Goal: Communication & Community: Answer question/provide support

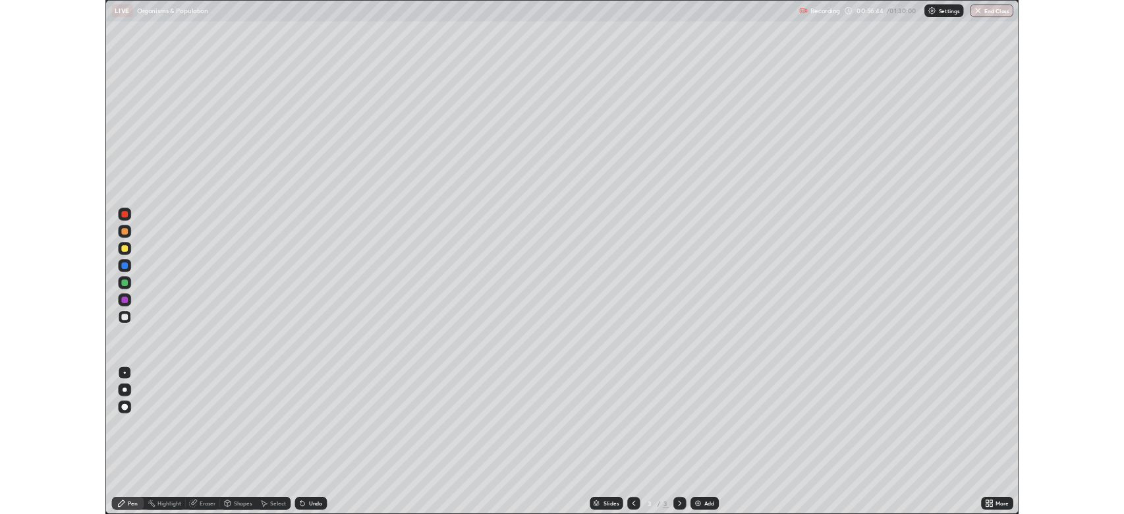
scroll to position [633, 1124]
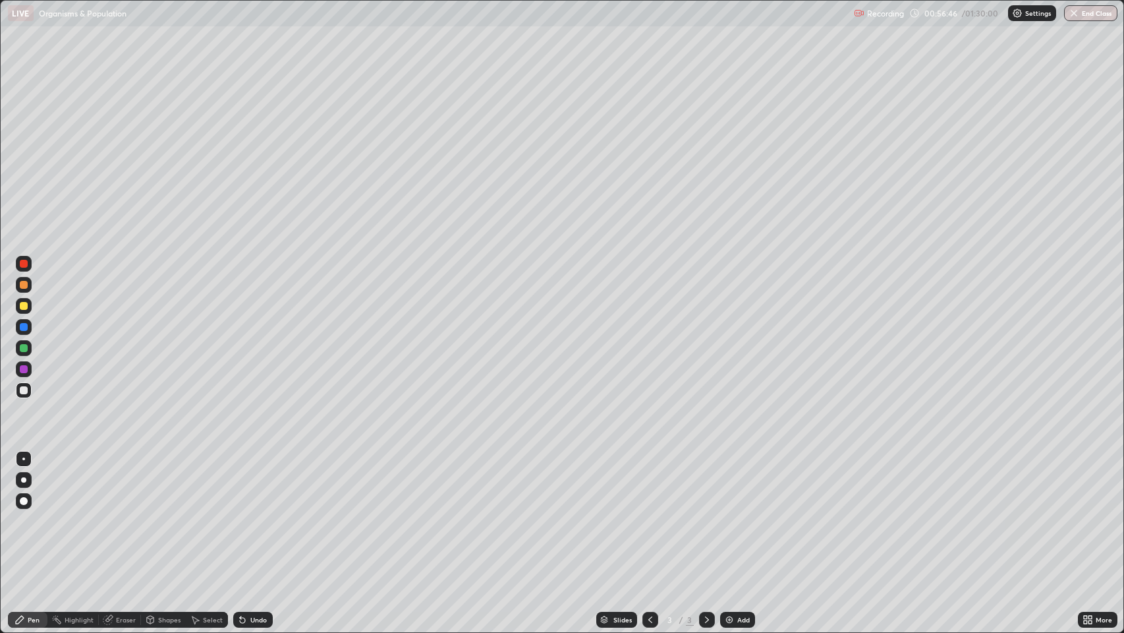
click at [24, 480] on div at bounding box center [23, 479] width 5 height 5
click at [24, 327] on div at bounding box center [24, 327] width 8 height 8
click at [24, 286] on div at bounding box center [24, 285] width 8 height 8
click at [256, 513] on div "Undo" at bounding box center [258, 619] width 16 height 7
click at [261, 513] on div "Undo" at bounding box center [253, 620] width 40 height 16
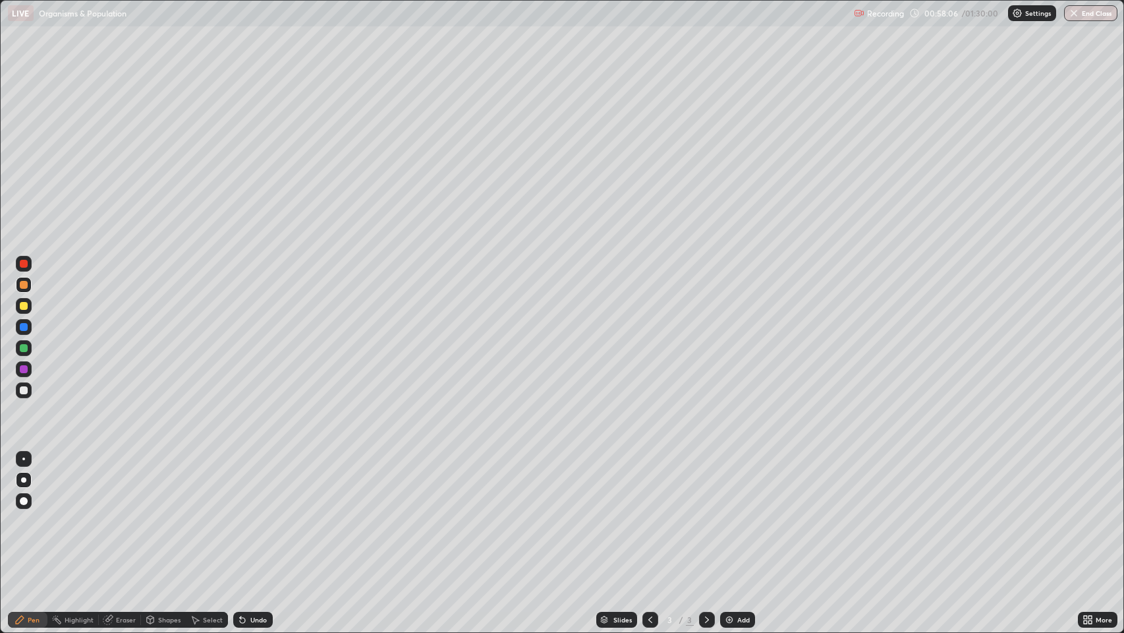
click at [258, 513] on div "Undo" at bounding box center [258, 619] width 16 height 7
click at [24, 369] on div at bounding box center [24, 369] width 8 height 8
click at [260, 513] on div "Undo" at bounding box center [258, 619] width 16 height 7
click at [262, 513] on div "Undo" at bounding box center [258, 619] width 16 height 7
click at [260, 513] on div "Undo" at bounding box center [258, 619] width 16 height 7
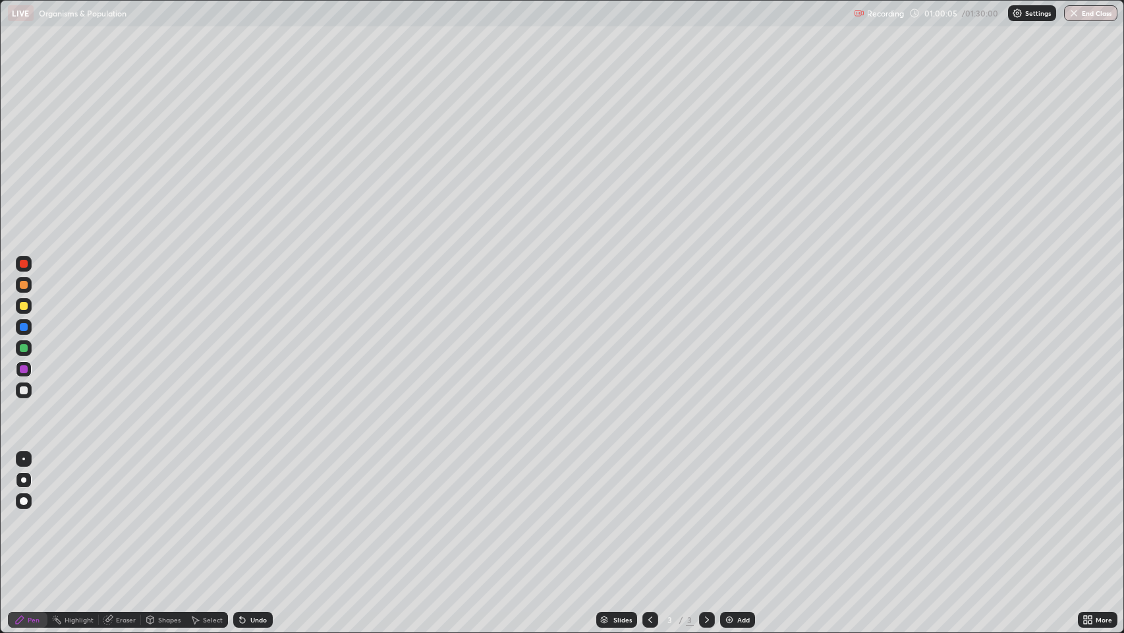
click at [258, 513] on div "Undo" at bounding box center [258, 619] width 16 height 7
click at [256, 513] on div "Undo" at bounding box center [258, 619] width 16 height 7
click at [252, 513] on div "Undo" at bounding box center [253, 620] width 40 height 16
click at [248, 513] on div "Undo" at bounding box center [253, 620] width 40 height 16
click at [27, 349] on div at bounding box center [24, 348] width 8 height 8
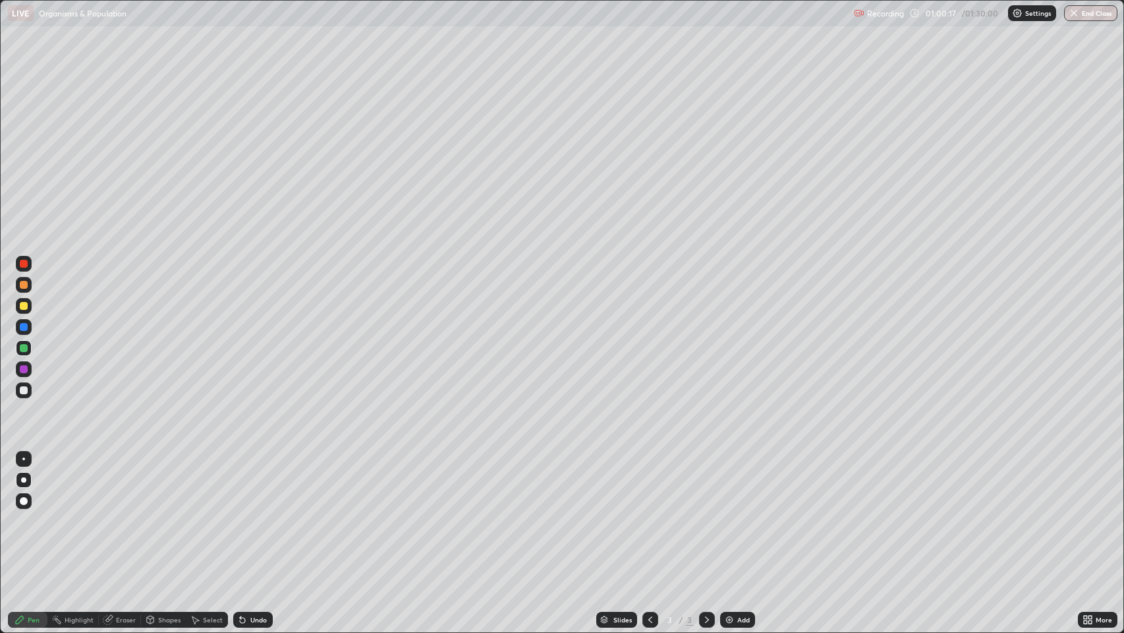
click at [27, 327] on div at bounding box center [24, 327] width 8 height 8
click at [28, 349] on div at bounding box center [24, 348] width 16 height 16
click at [27, 261] on div at bounding box center [24, 264] width 8 height 8
click at [259, 513] on div "Undo" at bounding box center [258, 619] width 16 height 7
click at [1090, 513] on icon at bounding box center [1090, 621] width 3 height 3
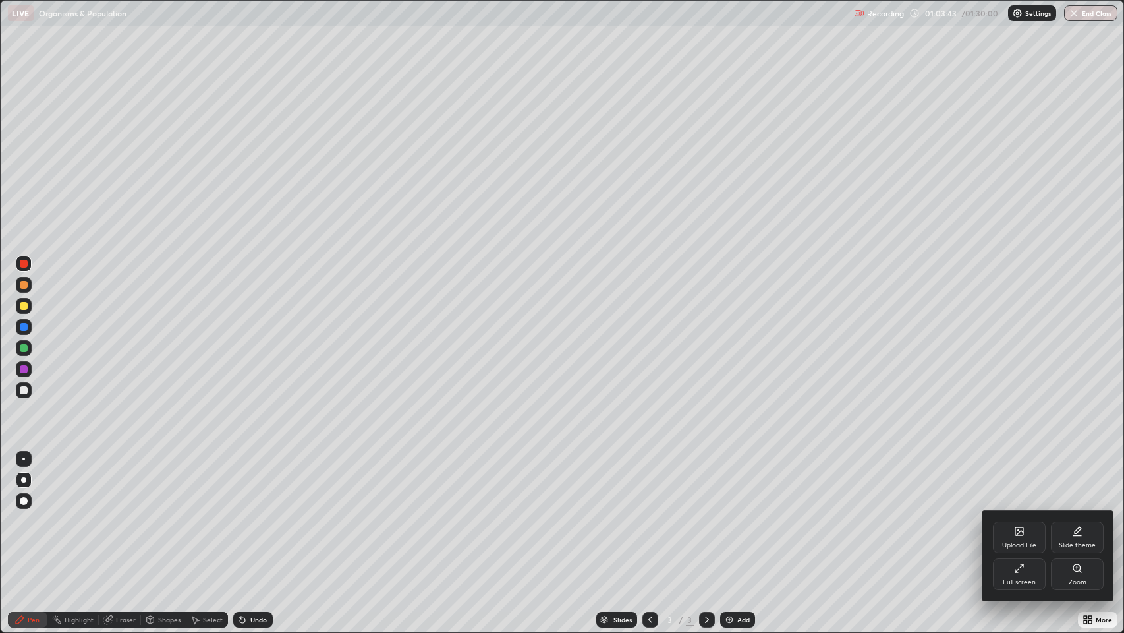
click at [1020, 513] on div "Full screen" at bounding box center [1019, 582] width 33 height 7
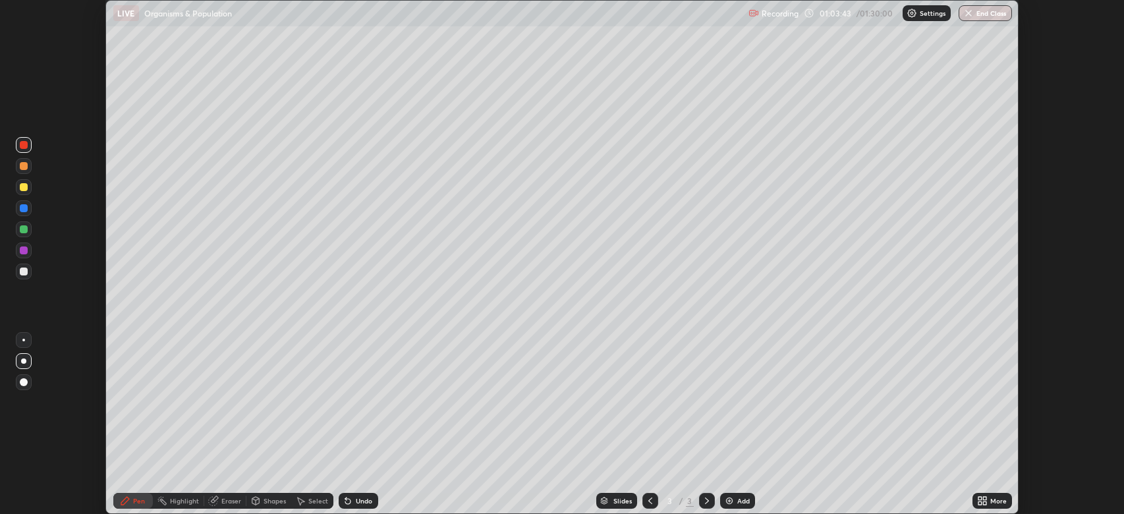
scroll to position [65395, 64784]
click at [980, 500] on icon at bounding box center [980, 498] width 3 height 3
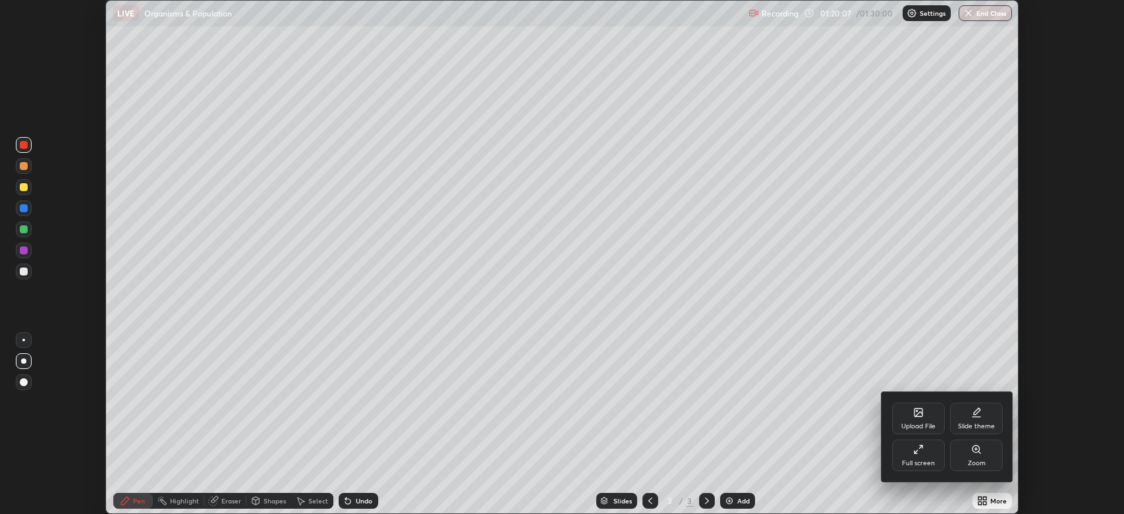
click at [985, 10] on div at bounding box center [562, 257] width 1124 height 514
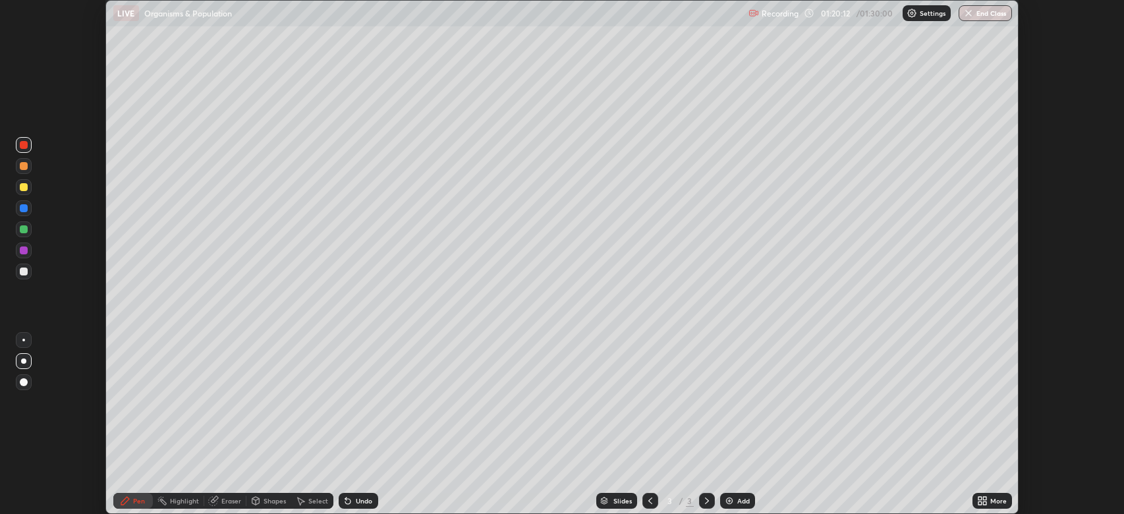
click at [977, 12] on button "End Class" at bounding box center [985, 13] width 53 height 16
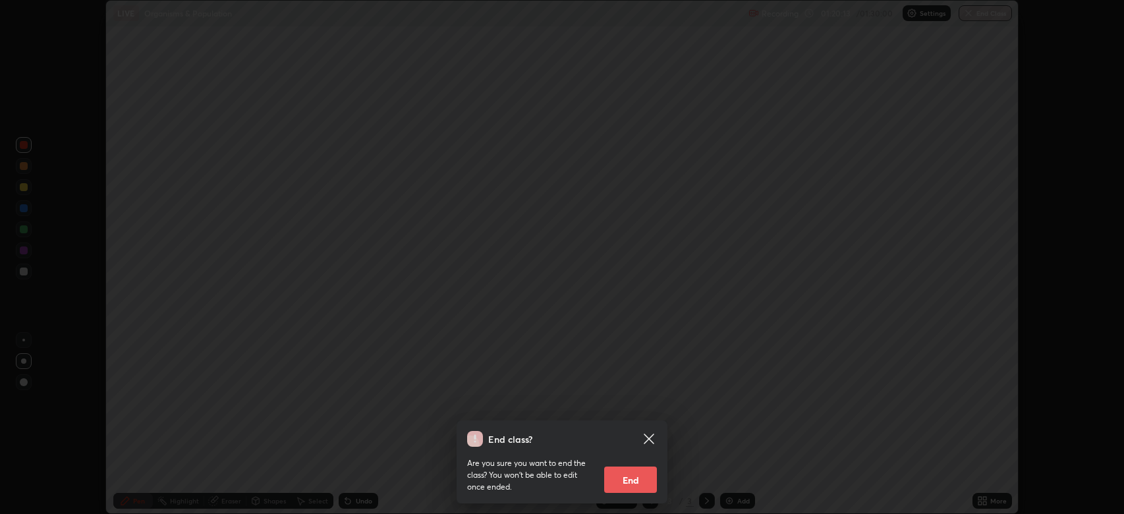
click at [637, 478] on button "End" at bounding box center [630, 480] width 53 height 26
